Goal: Transaction & Acquisition: Purchase product/service

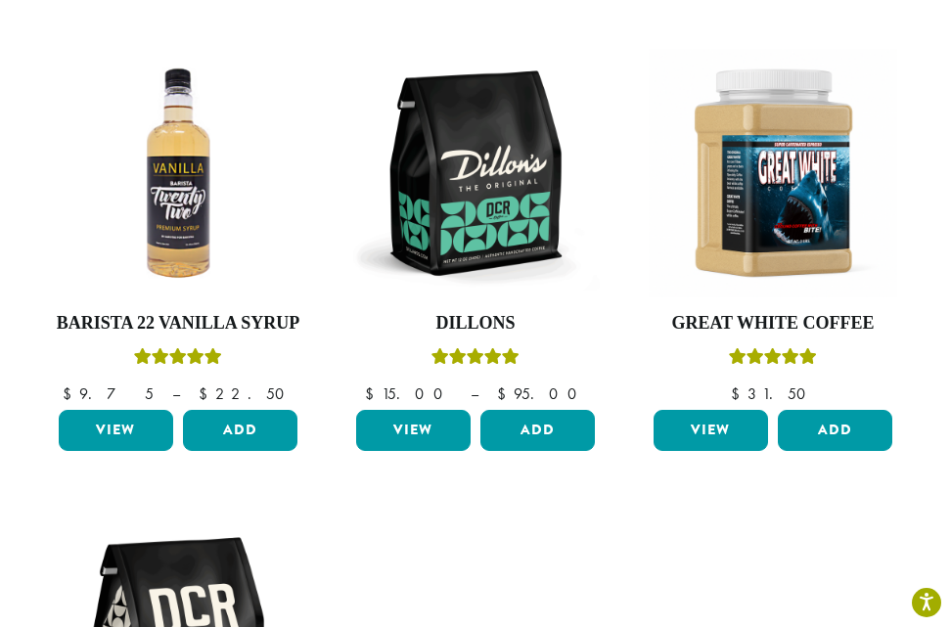
scroll to position [880, 0]
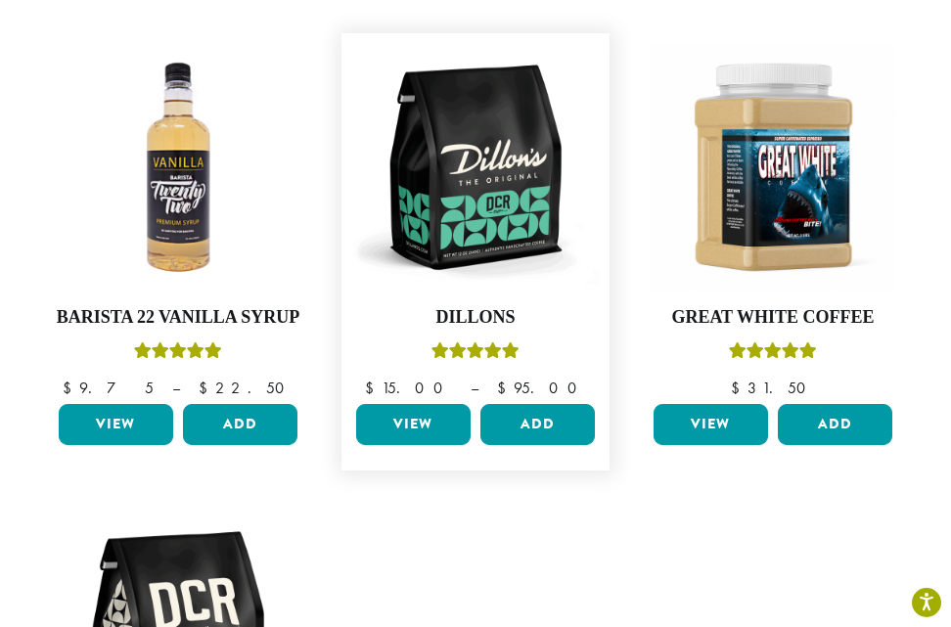
click at [443, 414] on link "View" at bounding box center [413, 424] width 114 height 41
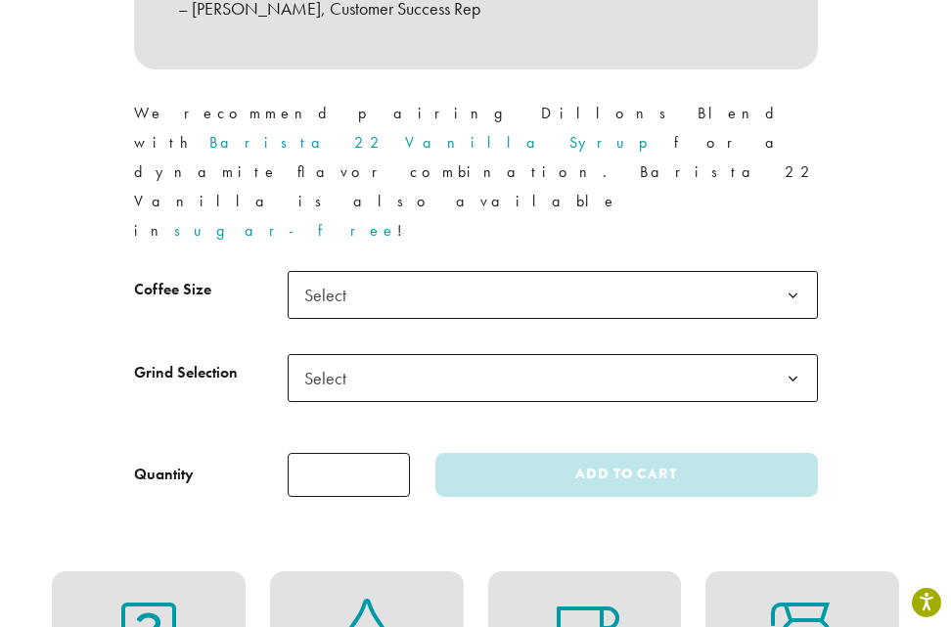
scroll to position [1370, 0]
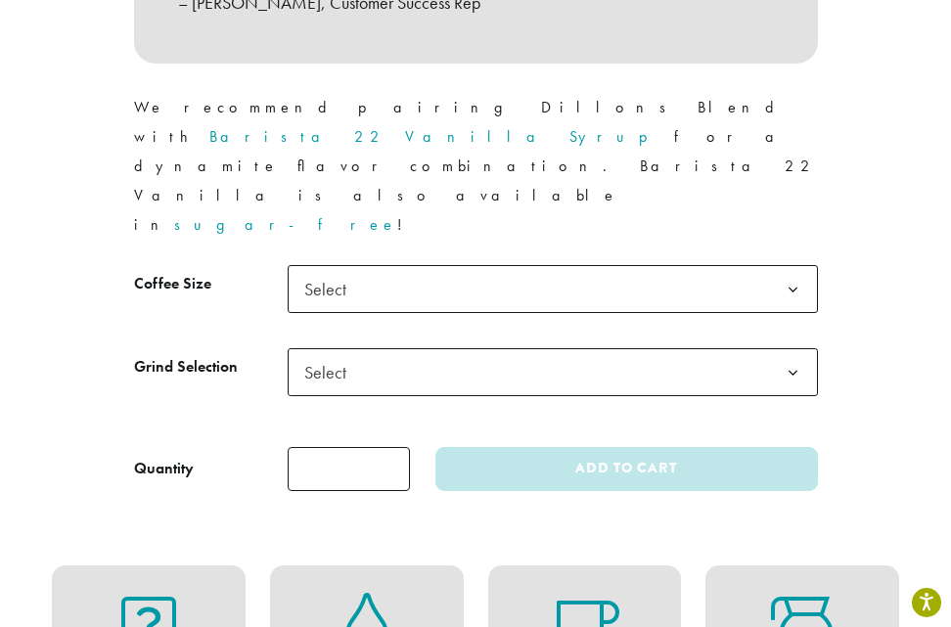
click at [374, 265] on span "Select" at bounding box center [553, 289] width 530 height 48
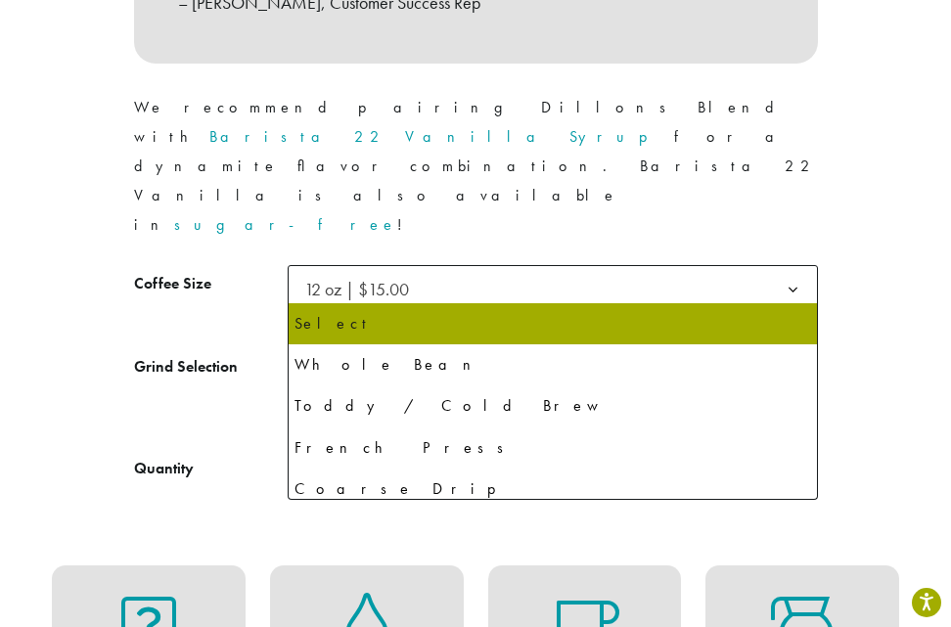
click at [383, 348] on span "Select" at bounding box center [553, 372] width 530 height 48
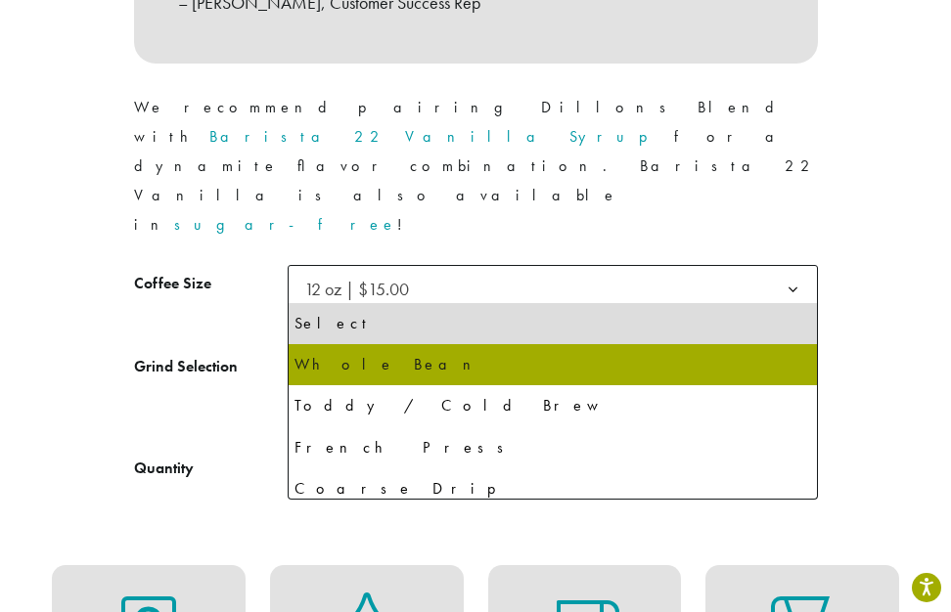
select select "*********"
select select "**********"
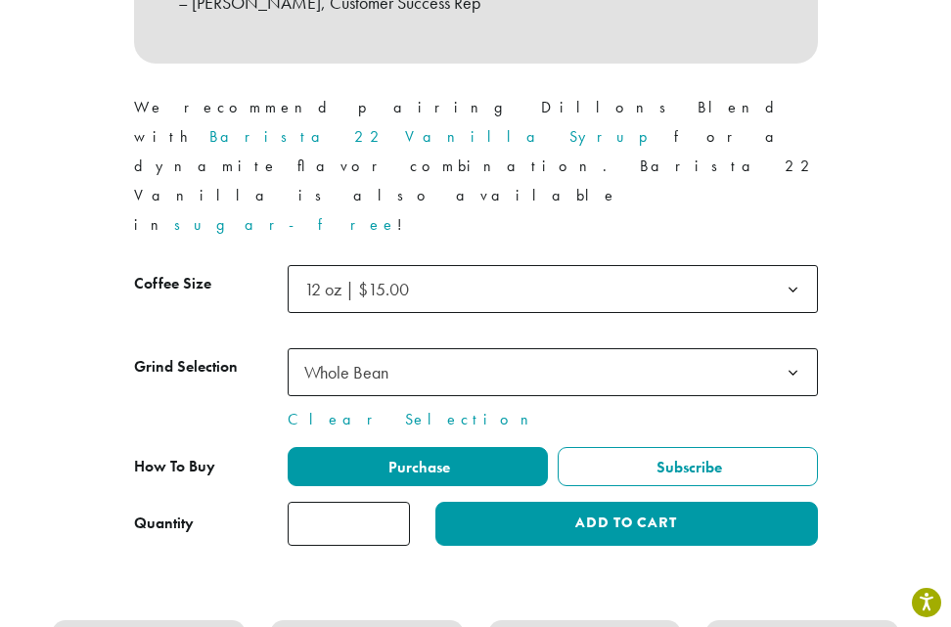
click at [400, 502] on input "*" at bounding box center [349, 524] width 122 height 44
click at [383, 502] on input "*" at bounding box center [349, 524] width 122 height 44
click at [387, 502] on input "*" at bounding box center [349, 524] width 122 height 44
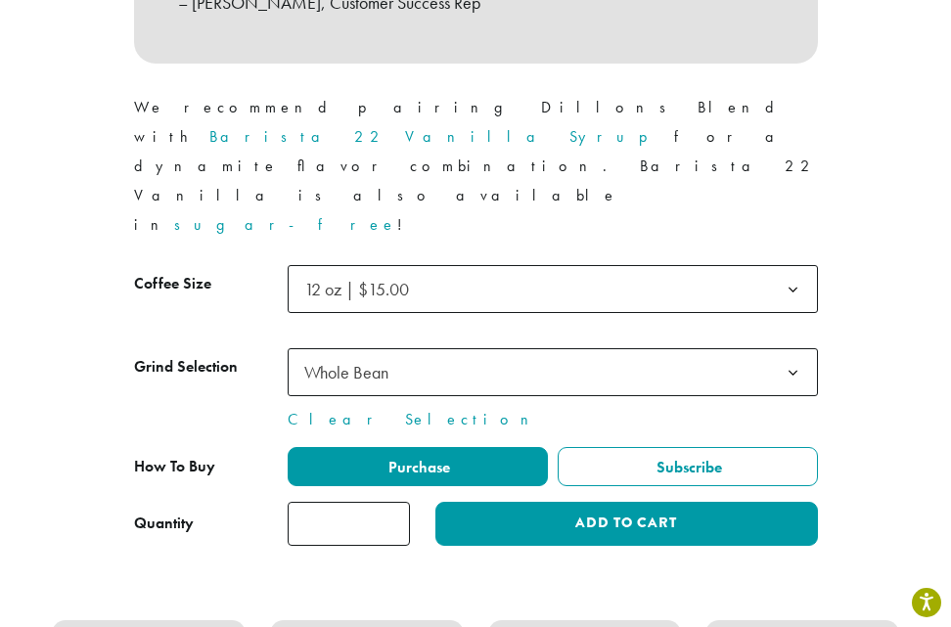
type input "*"
click at [387, 502] on input "*" at bounding box center [349, 524] width 122 height 44
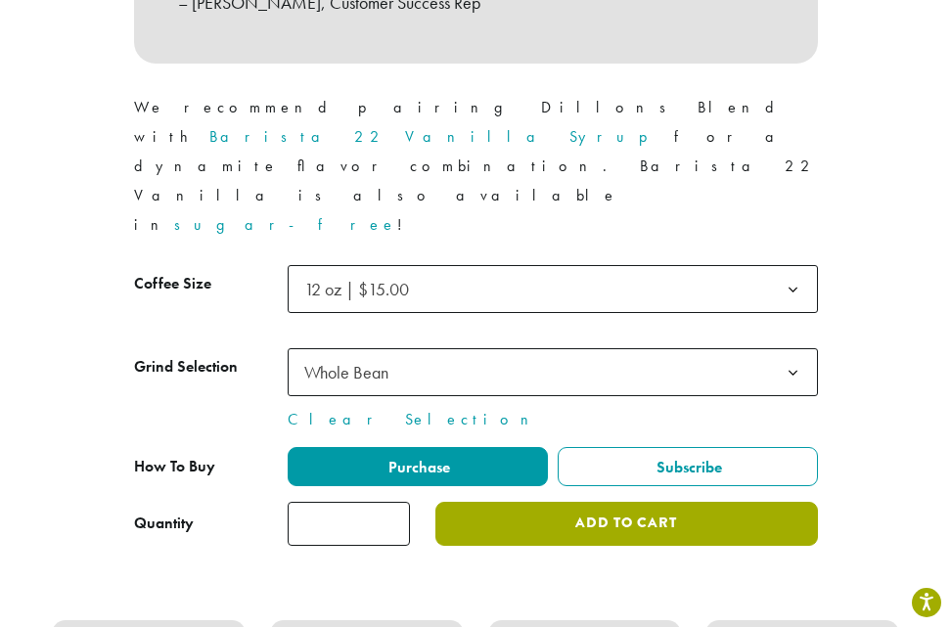
click at [528, 502] on button "Add to cart" at bounding box center [626, 524] width 382 height 44
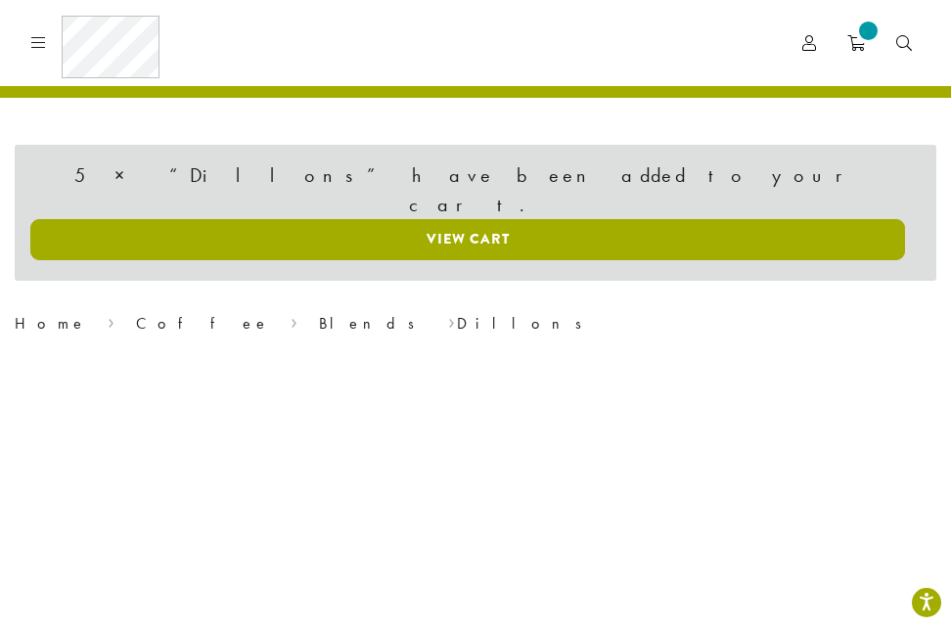
click at [472, 219] on link "View cart" at bounding box center [467, 239] width 875 height 41
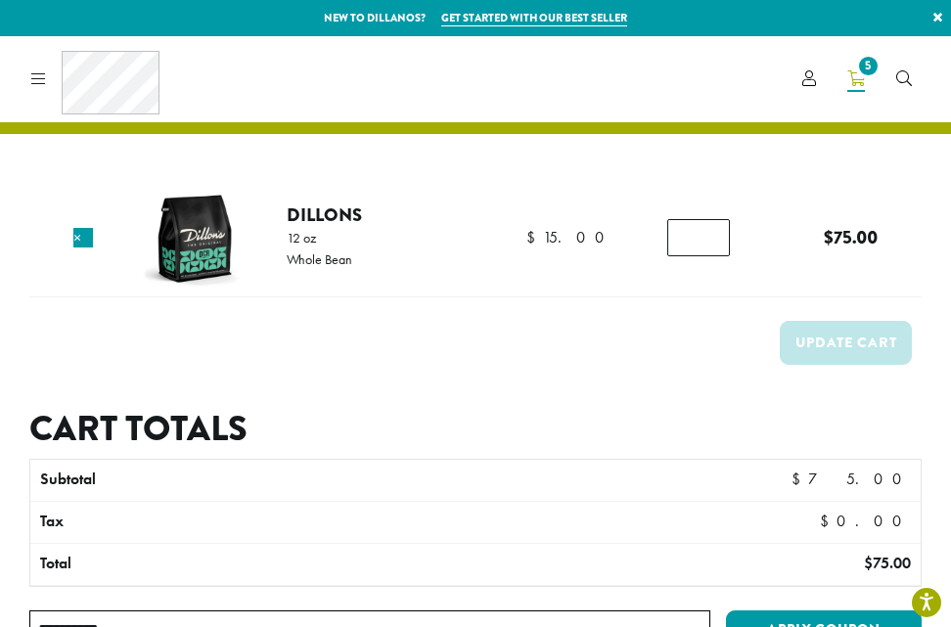
scroll to position [13, 0]
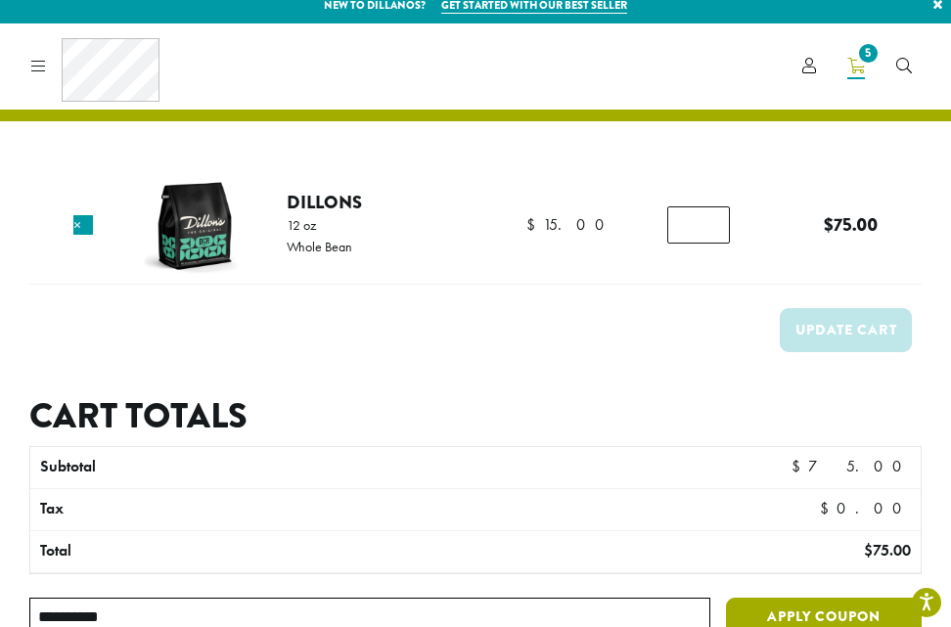
type input "**********"
click at [772, 613] on button "Apply coupon" at bounding box center [824, 618] width 196 height 40
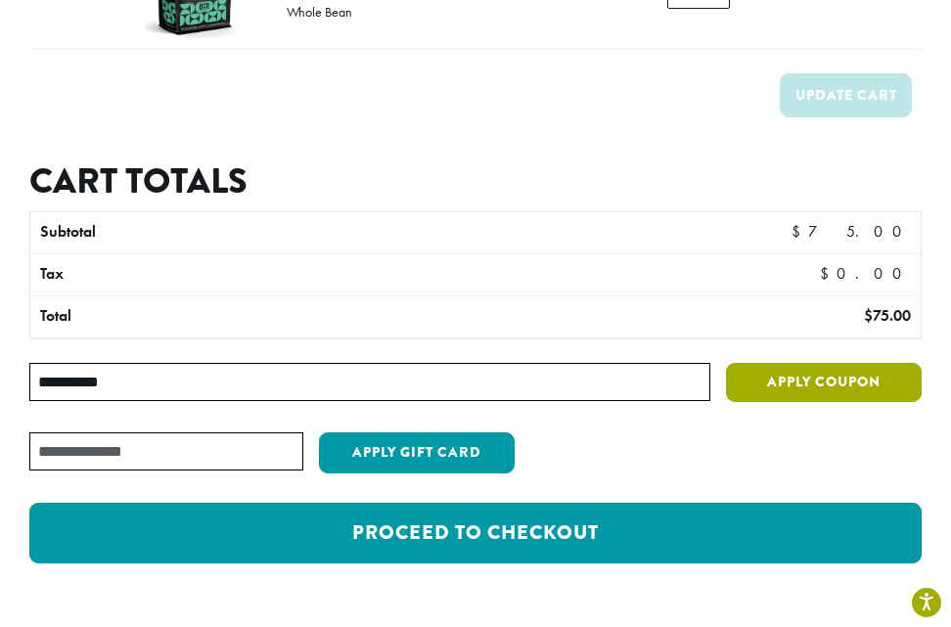
scroll to position [306, 0]
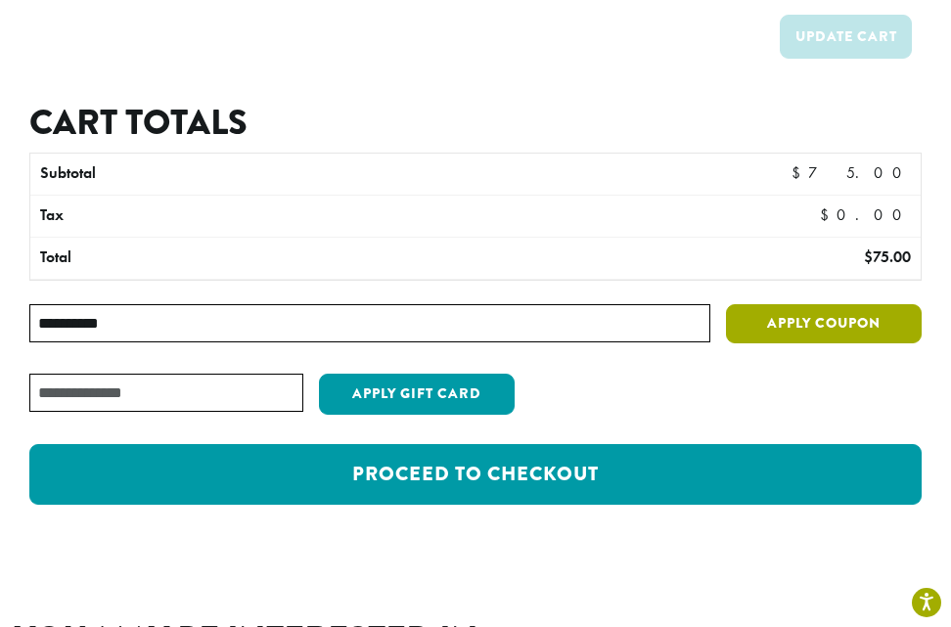
click at [890, 328] on button "Apply coupon" at bounding box center [824, 324] width 196 height 40
